Goal: Find specific page/section: Find specific page/section

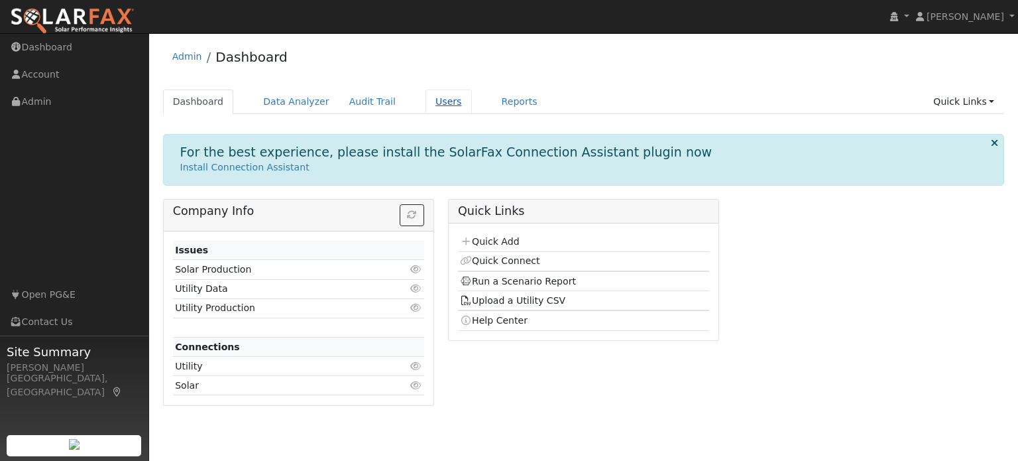
click at [426, 104] on link "Users" at bounding box center [449, 102] width 46 height 25
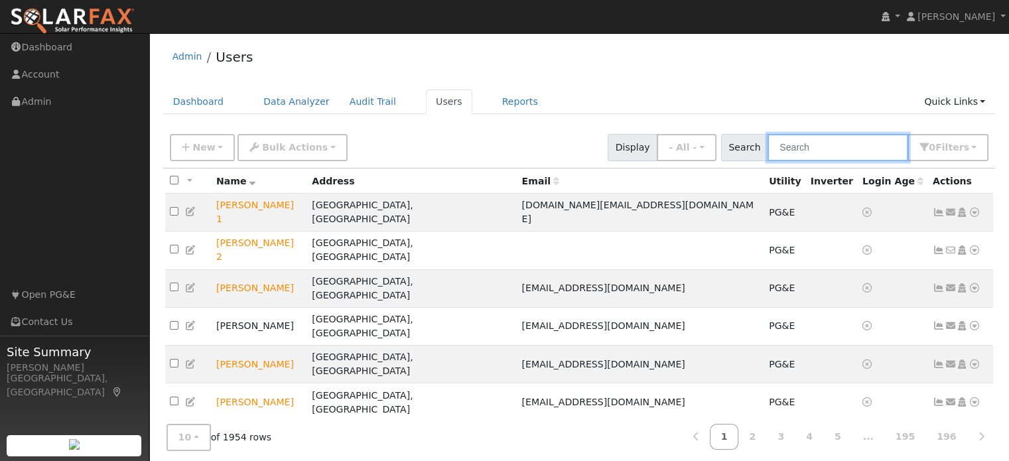
click at [842, 153] on input "text" at bounding box center [837, 147] width 141 height 27
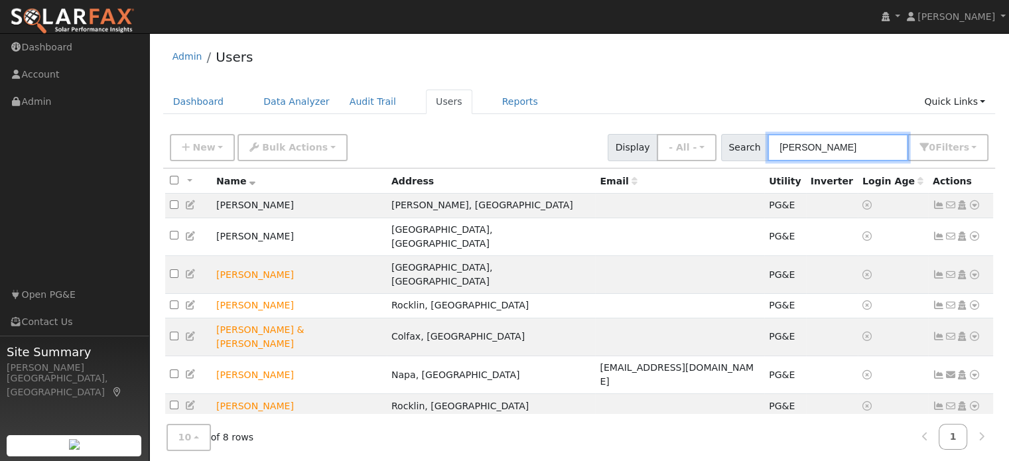
type input "john b"
